Goal: Use online tool/utility: Utilize a website feature to perform a specific function

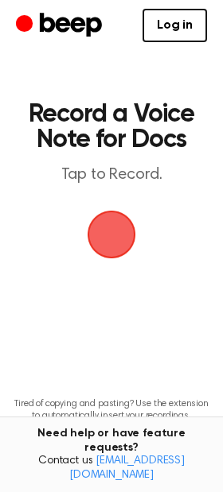
click at [119, 232] on span "button" at bounding box center [111, 234] width 54 height 54
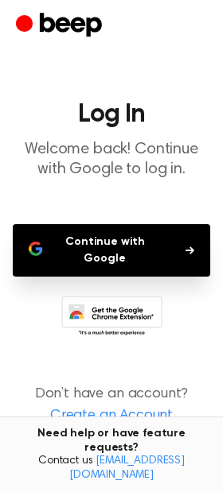
click at [108, 260] on button "Continue with Google" at bounding box center [111, 250] width 197 height 52
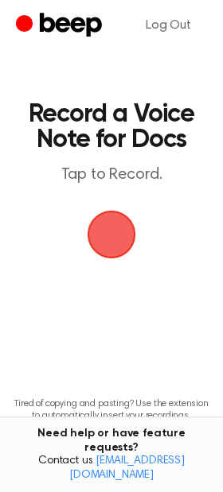
click at [131, 235] on span "button" at bounding box center [110, 233] width 61 height 61
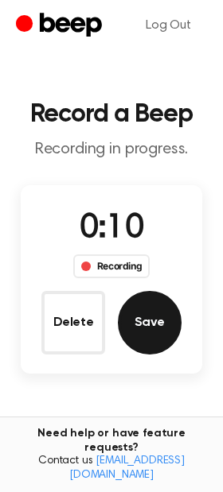
click at [154, 319] on button "Save" at bounding box center [150, 323] width 64 height 64
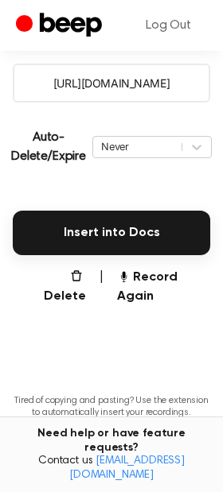
scroll to position [234, 0]
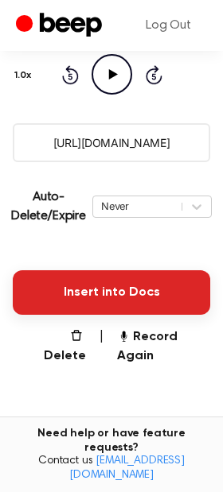
click at [129, 288] on button "Insert into Docs" at bounding box center [111, 292] width 197 height 45
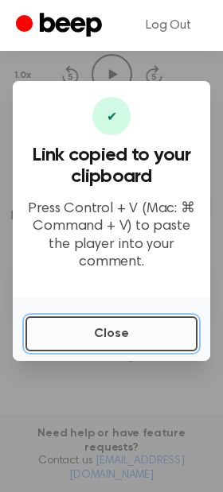
click at [110, 325] on button "Close" at bounding box center [111, 333] width 172 height 35
